Goal: Task Accomplishment & Management: Manage account settings

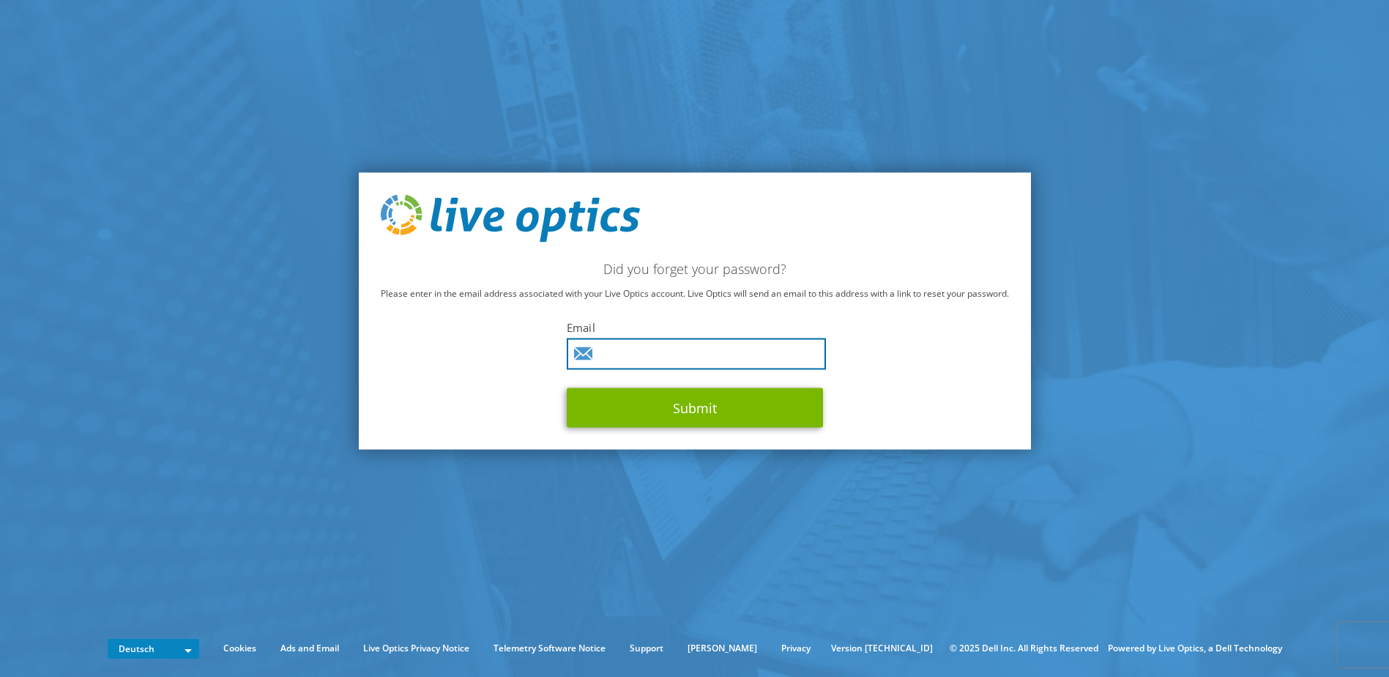
click at [649, 357] on input "text" at bounding box center [696, 353] width 259 height 31
type input "philipp.wahl@medialine.ag"
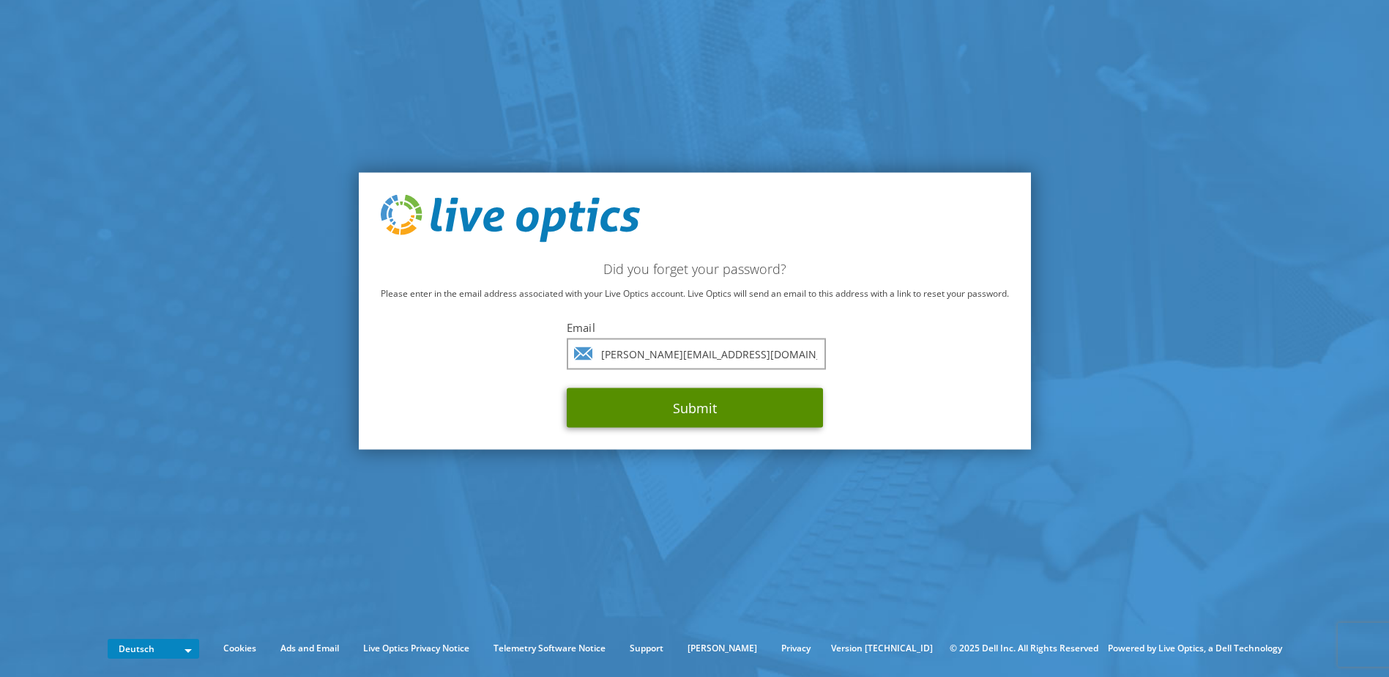
click at [663, 403] on button "Submit" at bounding box center [695, 408] width 256 height 40
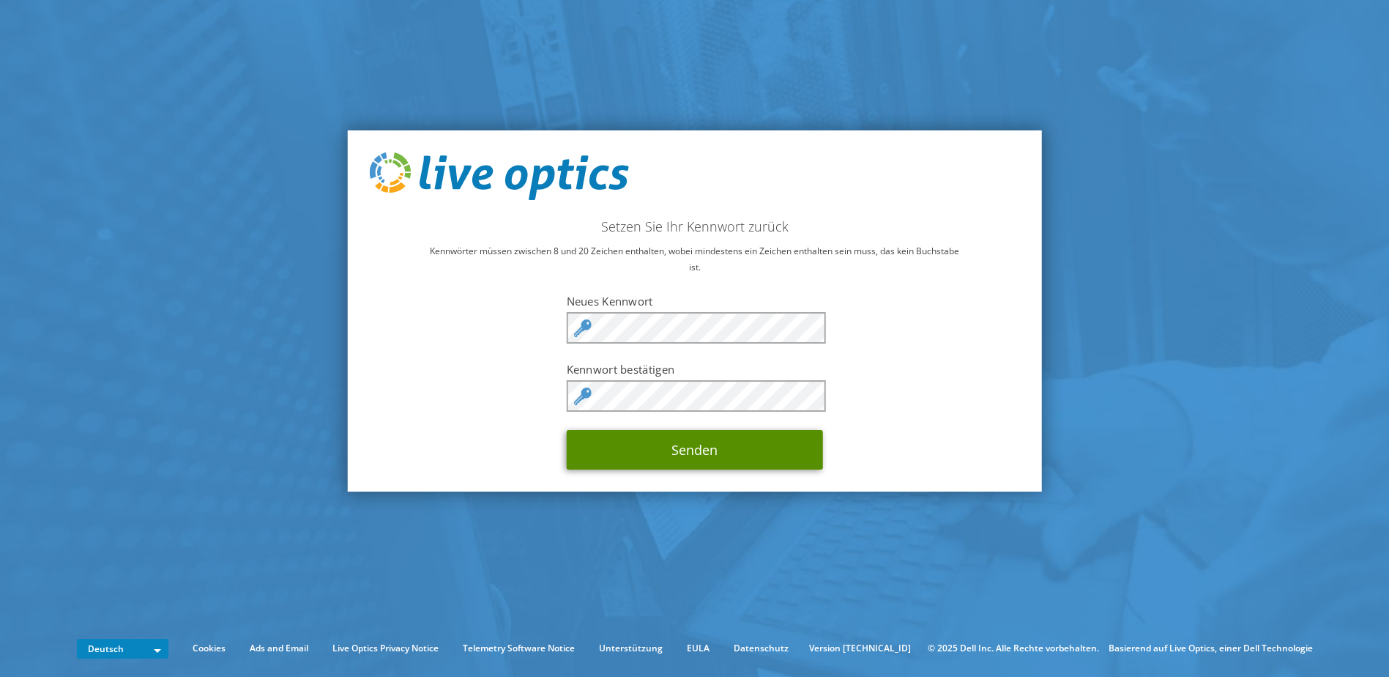
click at [699, 453] on button "Senden" at bounding box center [695, 450] width 256 height 40
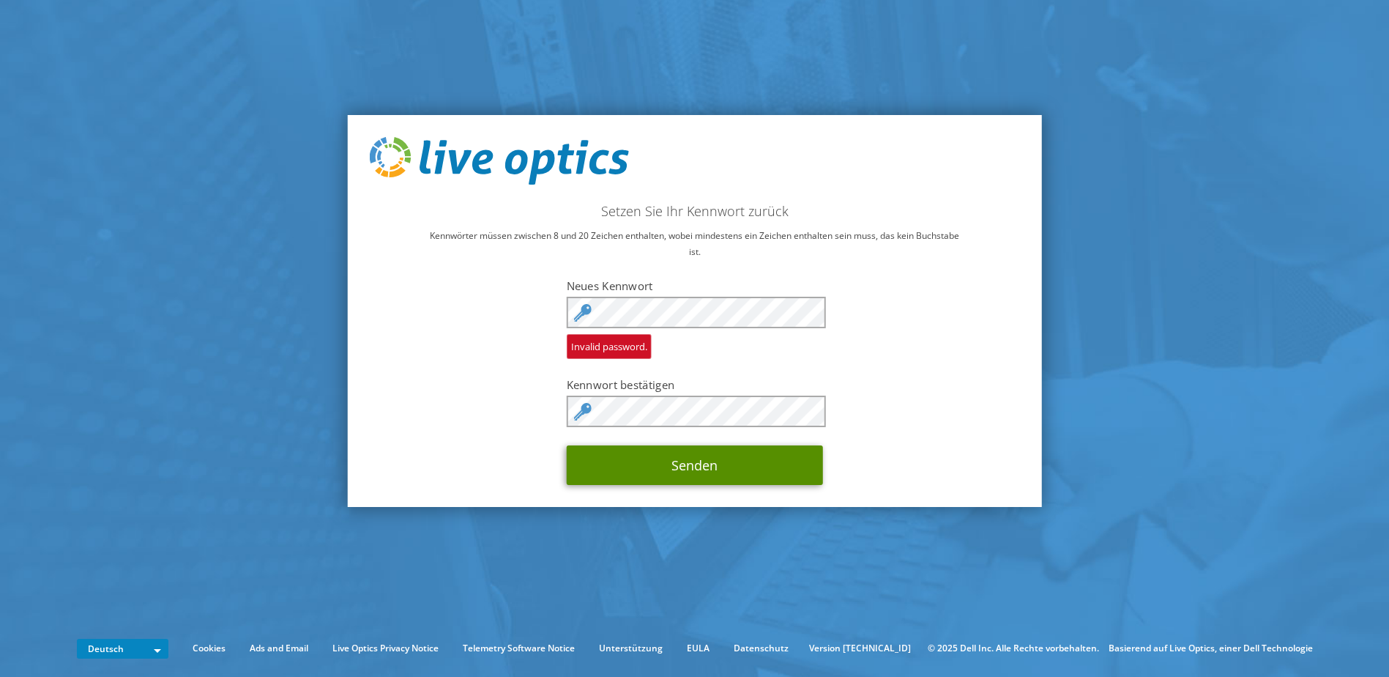
click at [680, 472] on button "Senden" at bounding box center [695, 465] width 256 height 40
